Goal: Task Accomplishment & Management: Complete application form

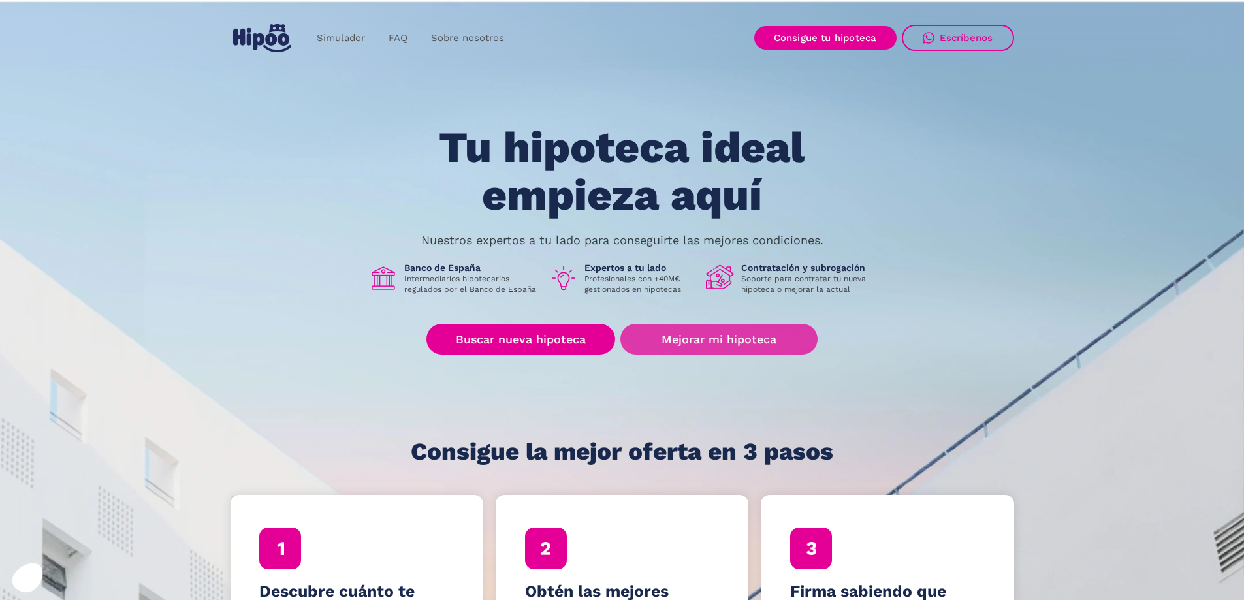
click at [746, 338] on link "Mejorar mi hipoteca" at bounding box center [718, 339] width 197 height 31
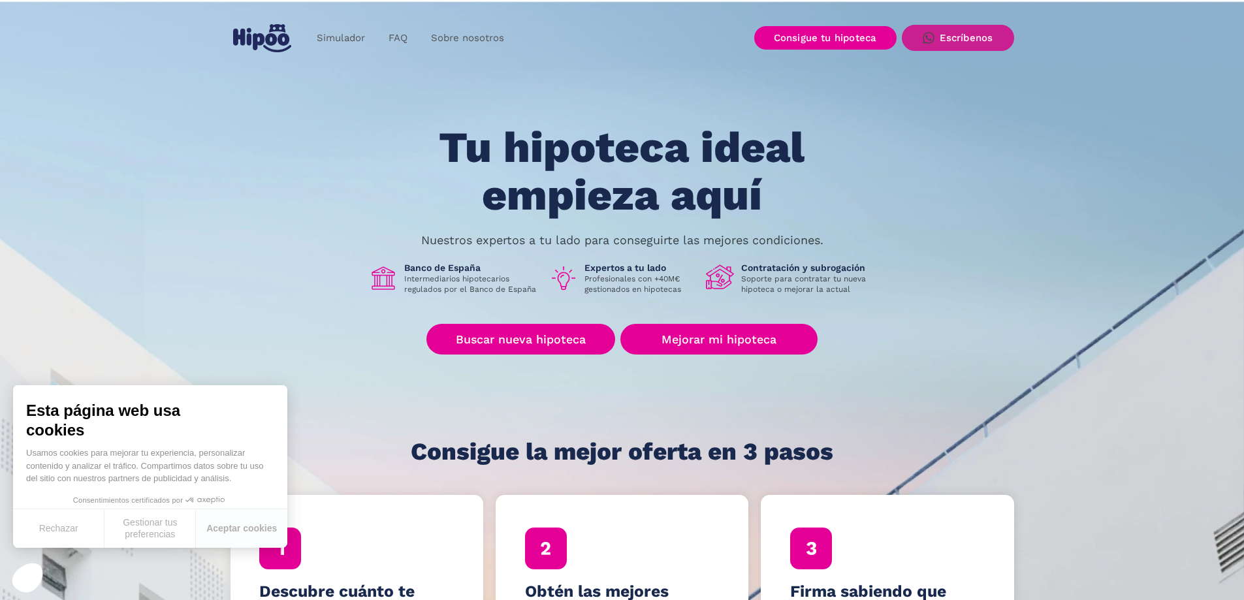
click at [952, 39] on div "Escríbenos" at bounding box center [967, 38] width 54 height 12
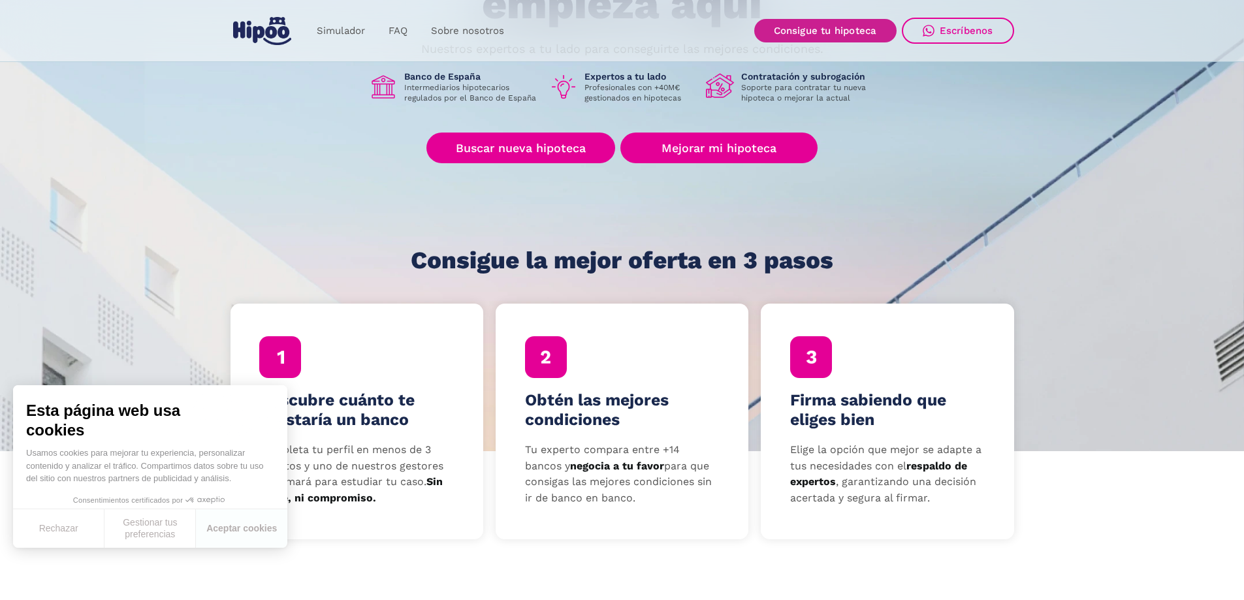
scroll to position [65, 0]
